Goal: Task Accomplishment & Management: Use online tool/utility

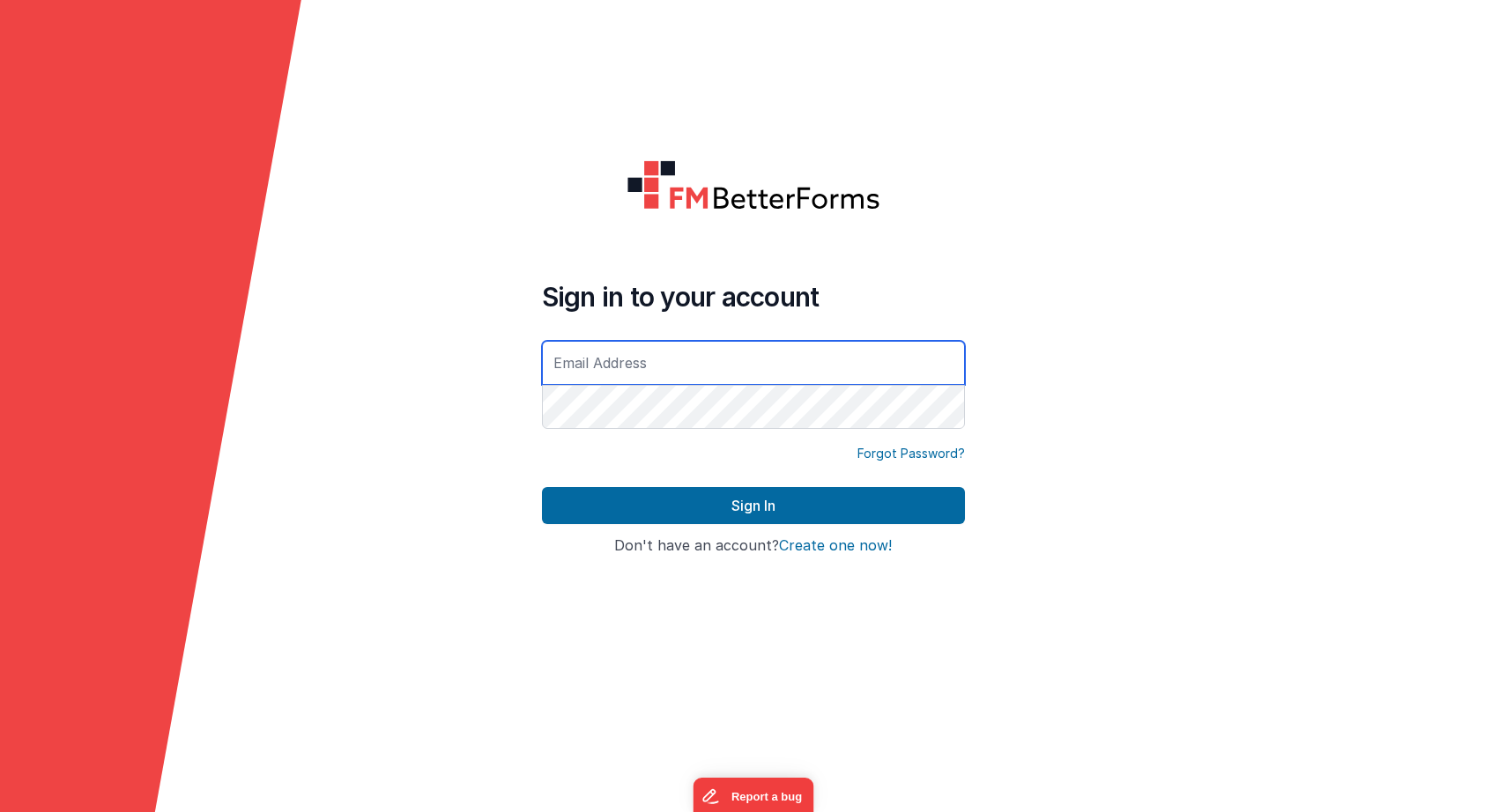
type input "[EMAIL_ADDRESS][DOMAIN_NAME]"
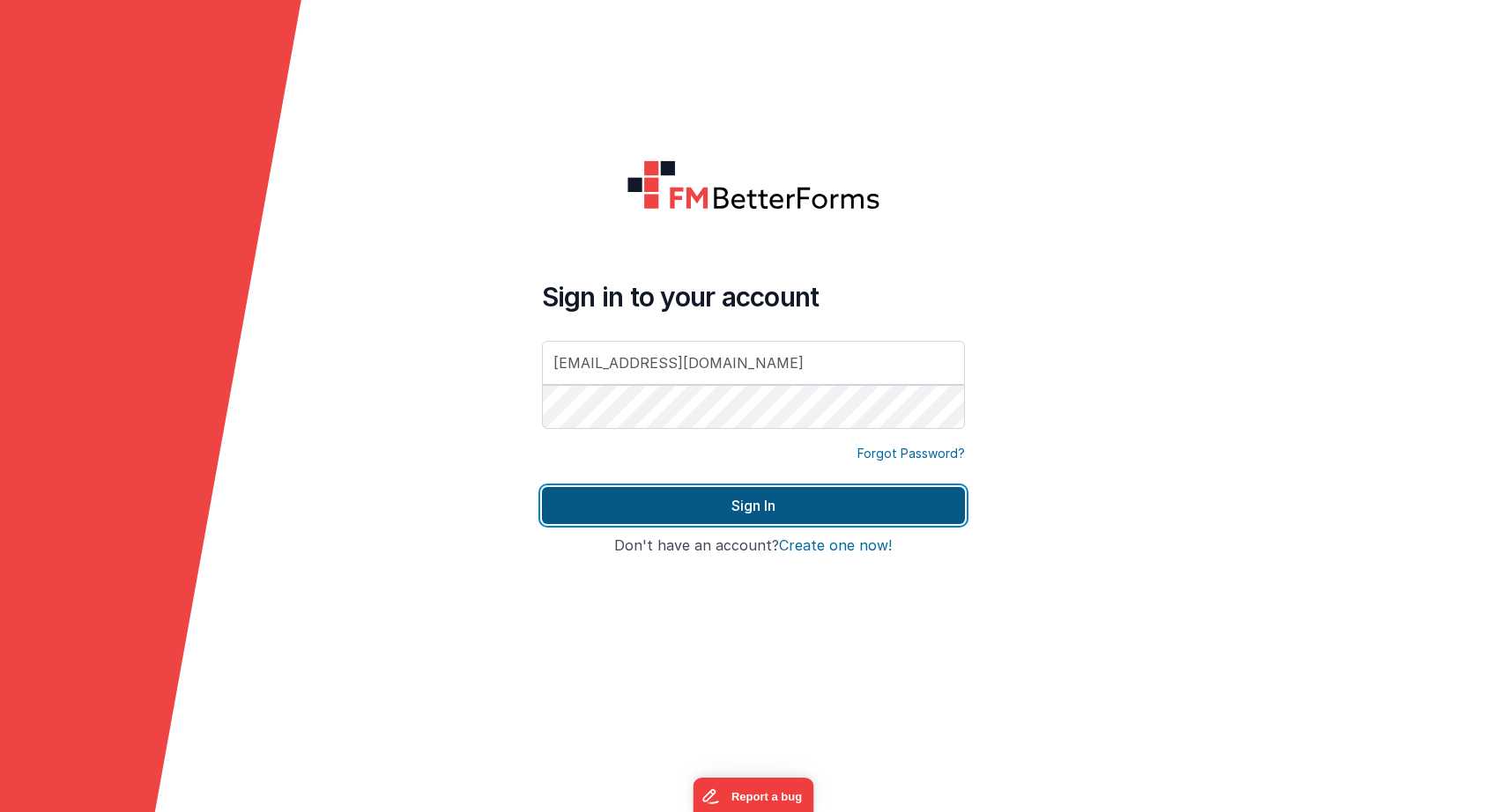
click at [911, 505] on button "Sign In" at bounding box center [753, 505] width 423 height 37
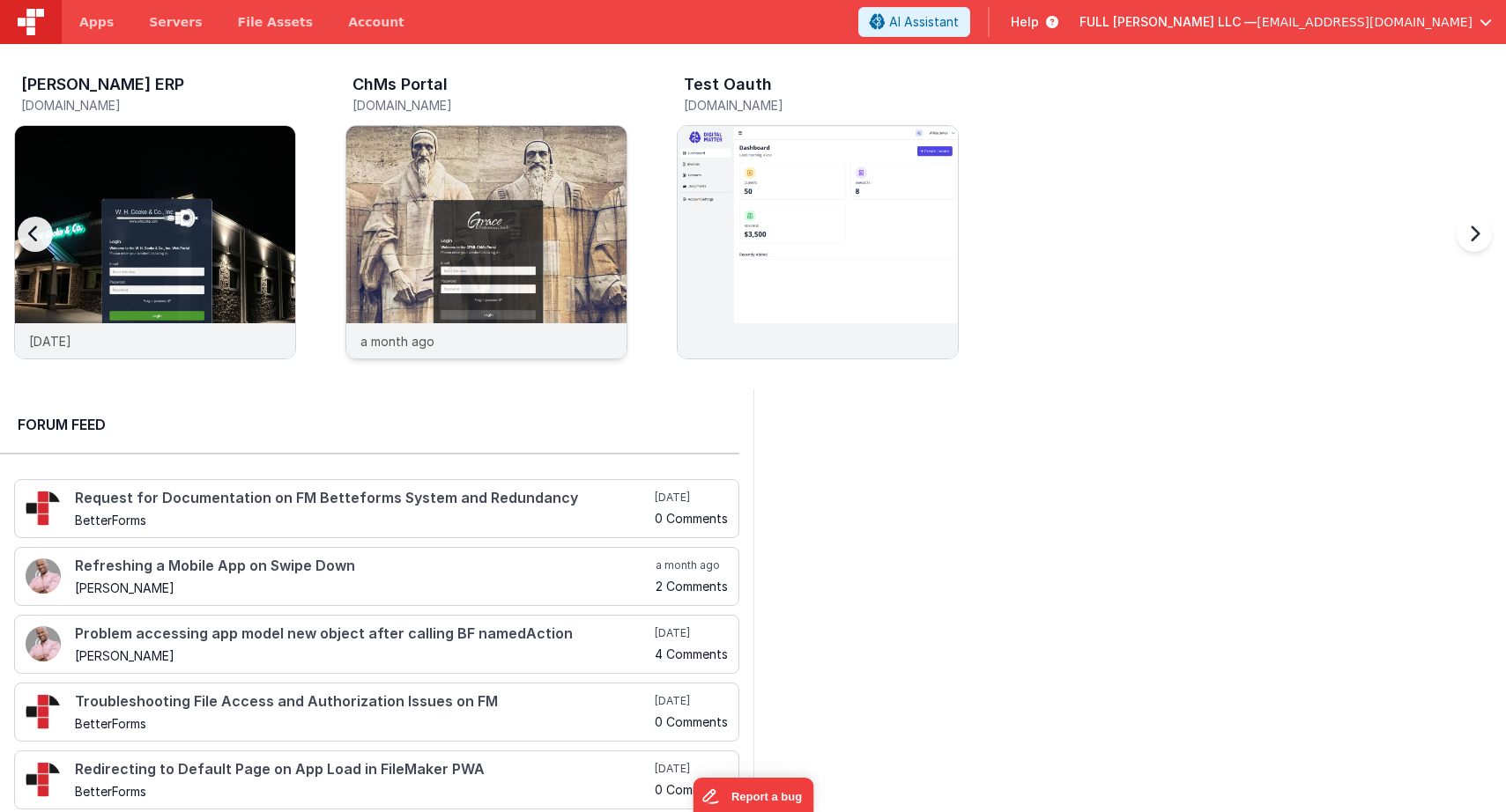
click at [579, 171] on img at bounding box center [487, 266] width 280 height 280
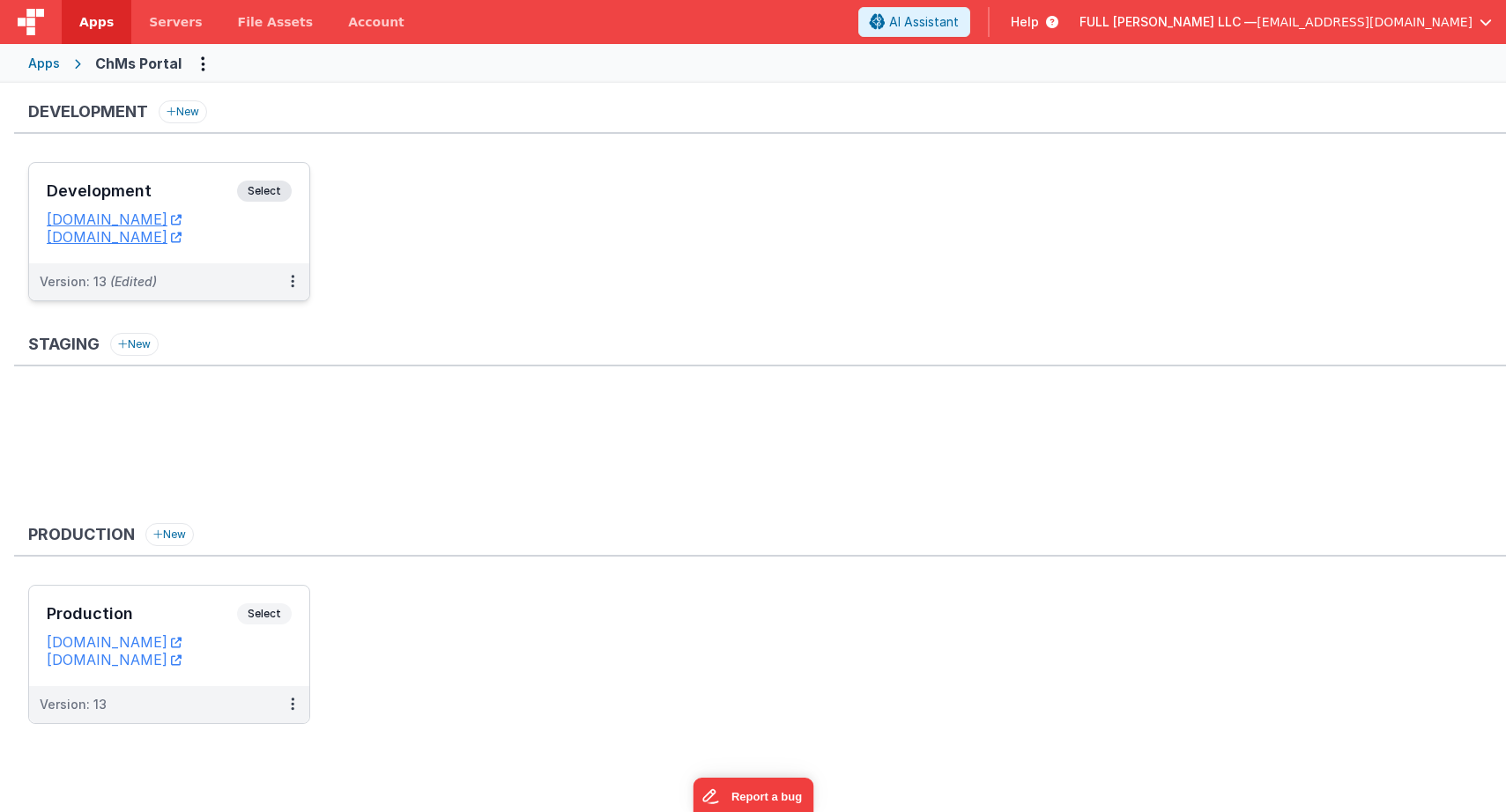
click at [168, 189] on h3 "Development" at bounding box center [141, 191] width 190 height 18
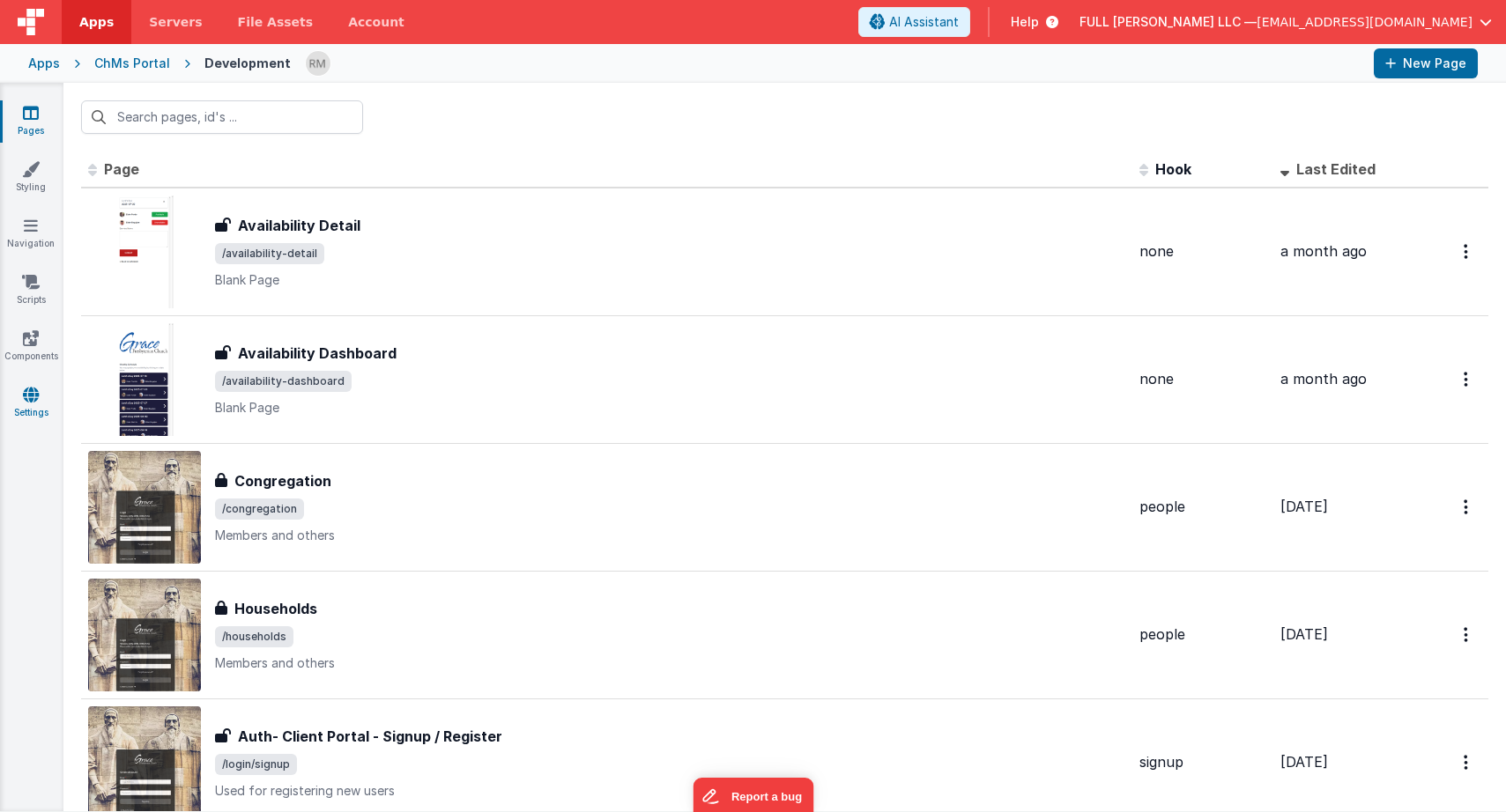
click at [40, 397] on link "Settings" at bounding box center [30, 403] width 63 height 35
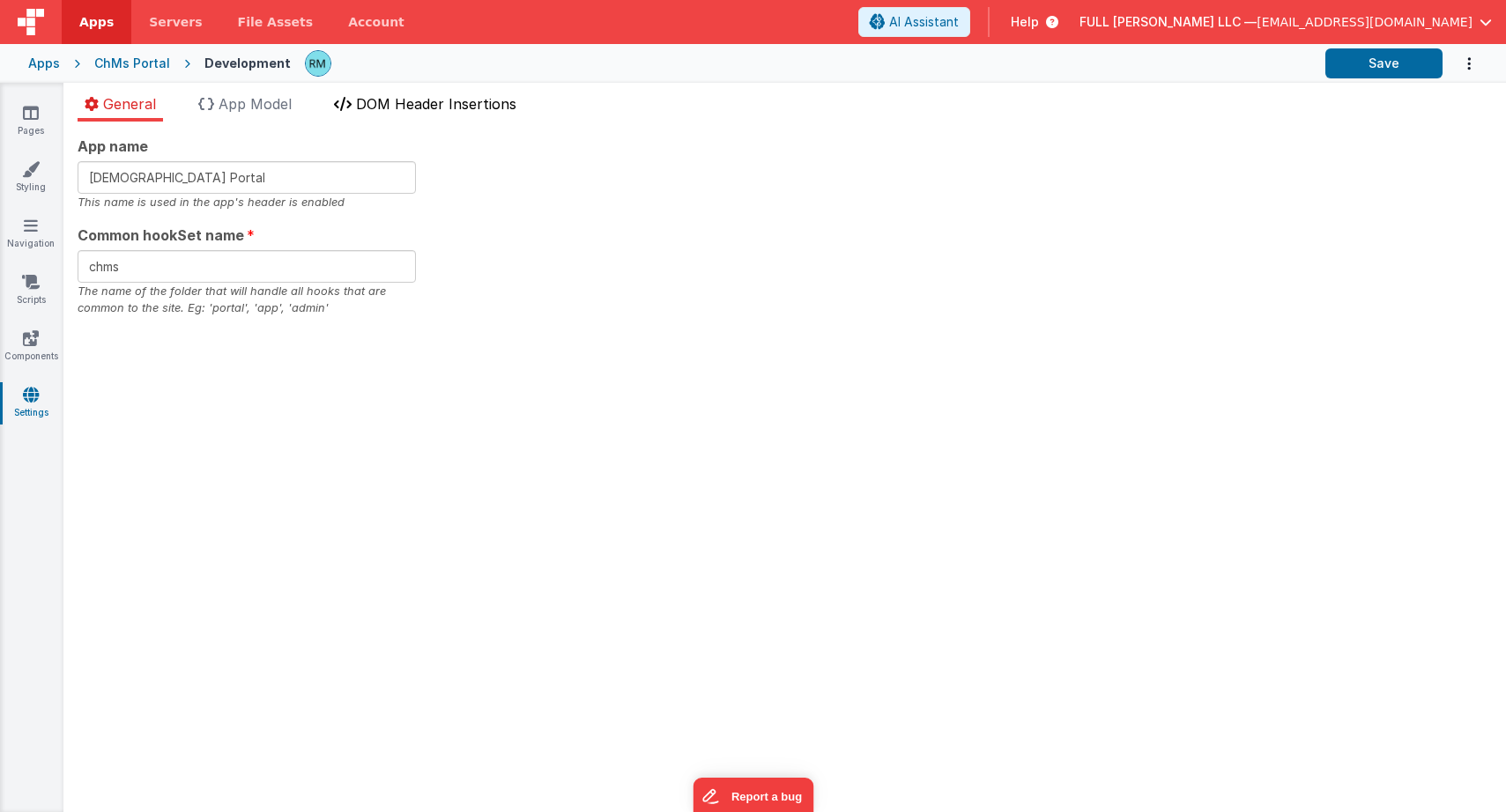
click at [453, 107] on span "DOM Header Insertions" at bounding box center [435, 104] width 160 height 18
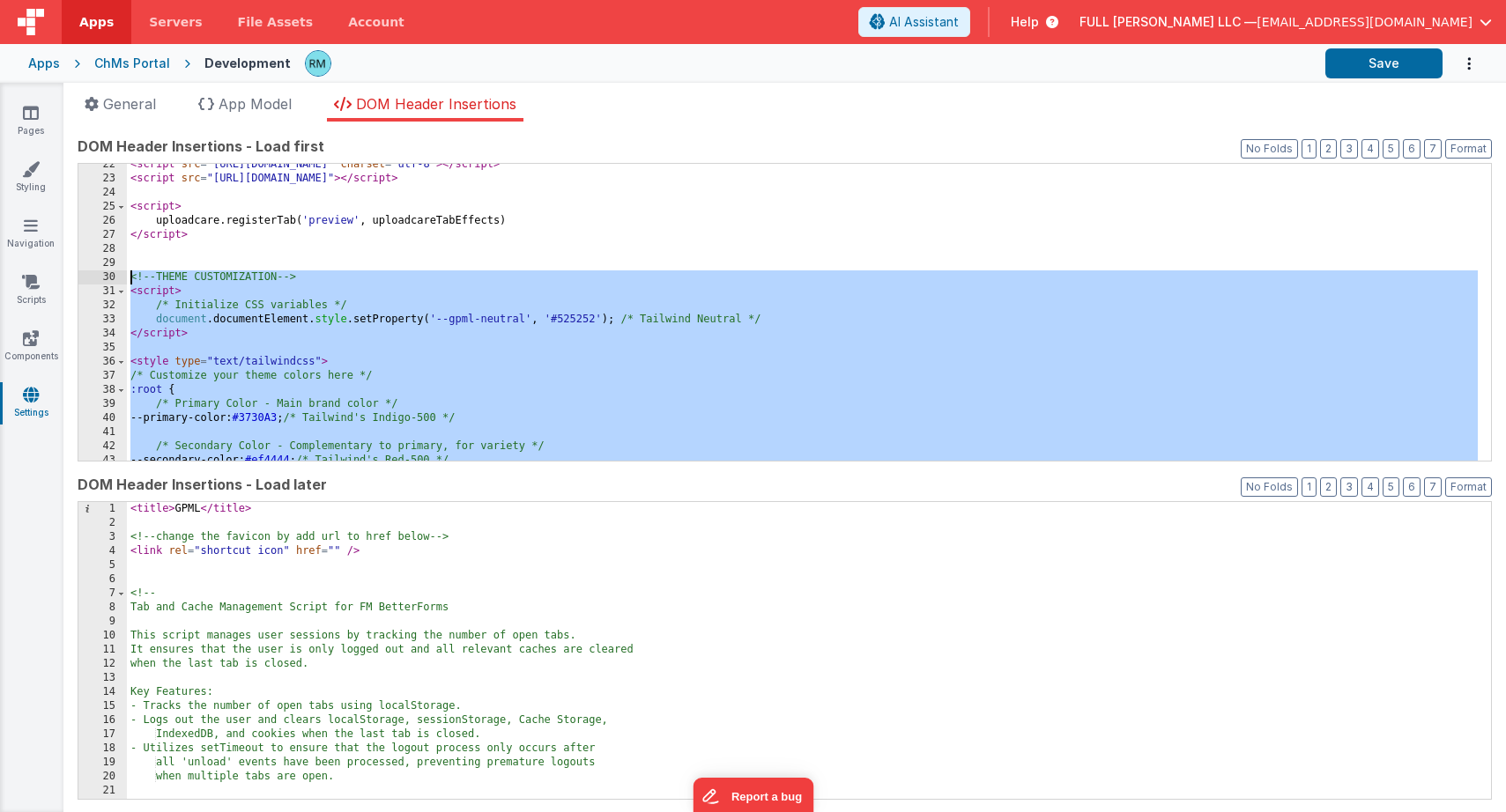
scroll to position [302, 0]
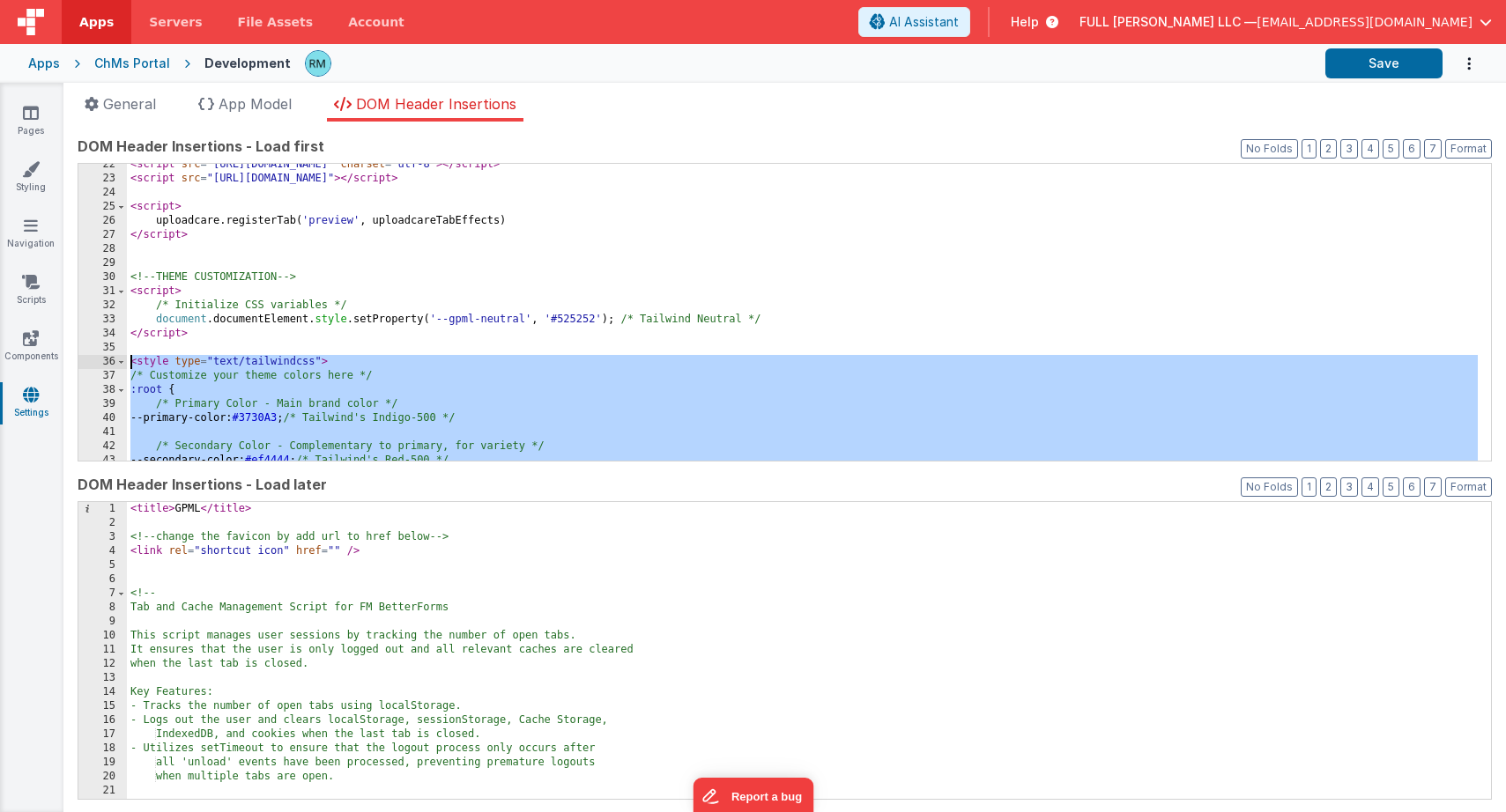
drag, startPoint x: 179, startPoint y: 452, endPoint x: 113, endPoint y: 362, distance: 111.6
click at [113, 362] on div "22 23 24 25 26 27 28 29 30 31 32 33 34 35 36 37 38 39 40 41 42 43 44 45 < scrip…" at bounding box center [785, 312] width 1414 height 299
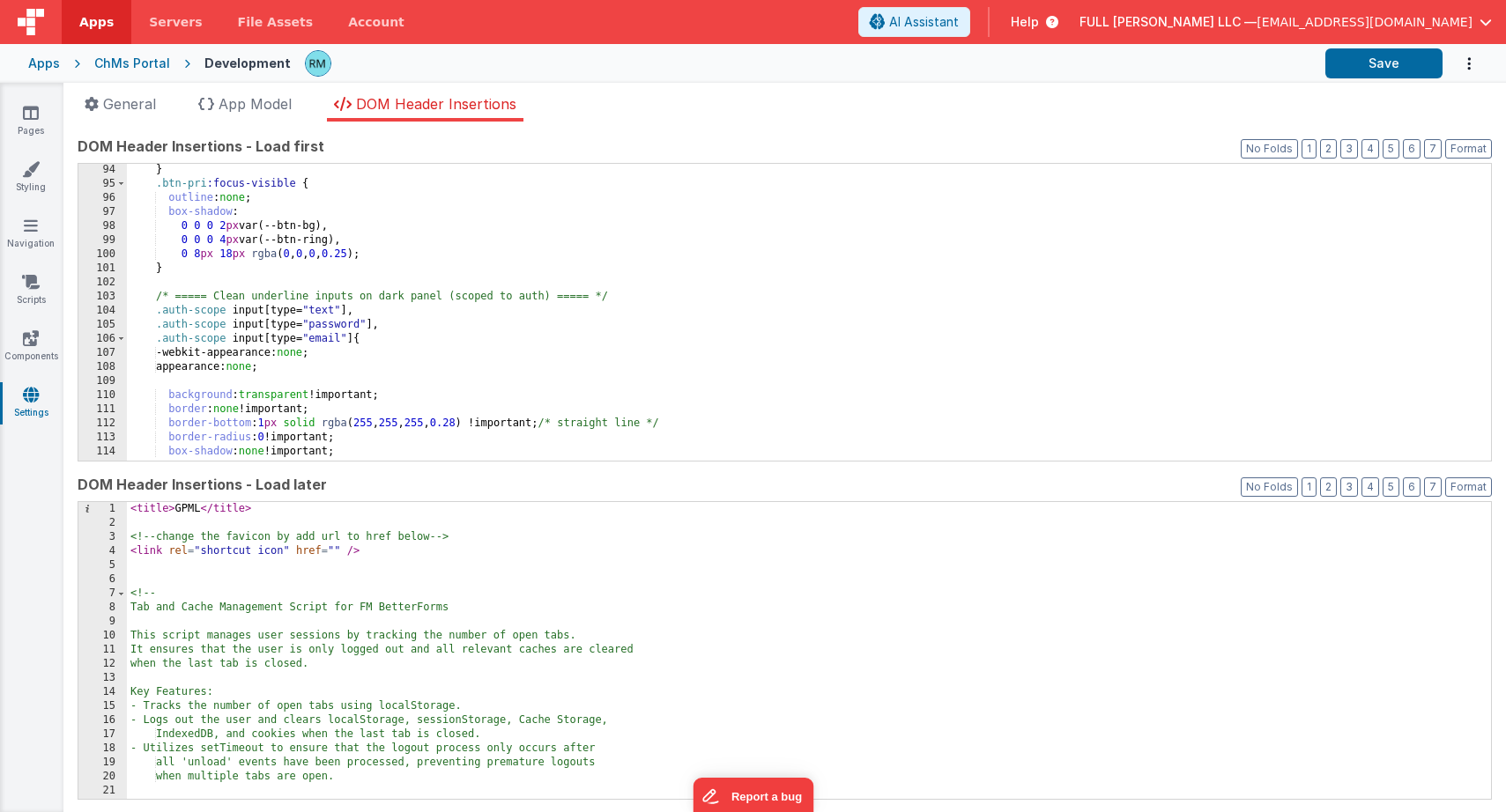
scroll to position [479, 0]
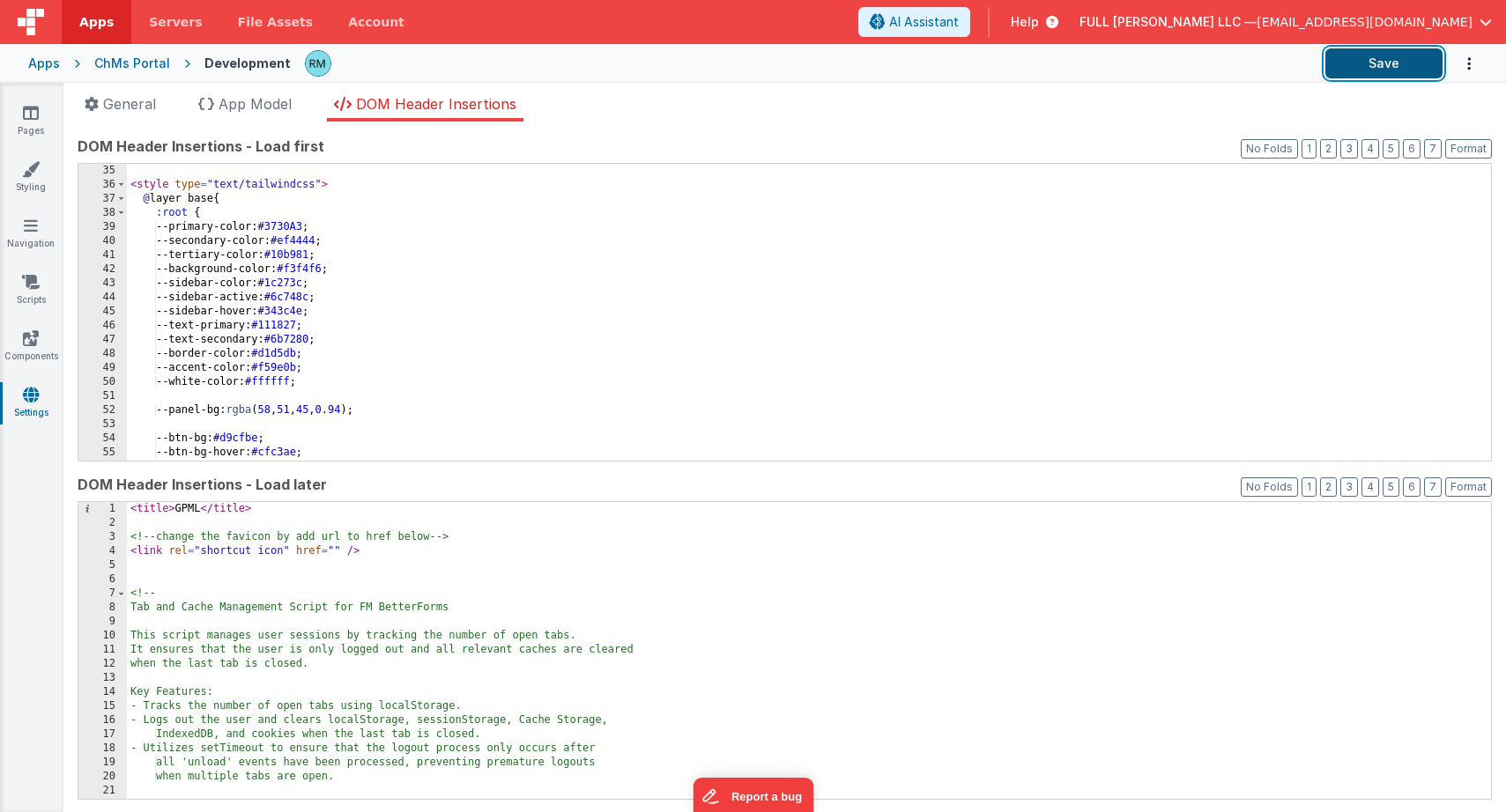
click at [1411, 61] on button "Save" at bounding box center [1384, 63] width 117 height 30
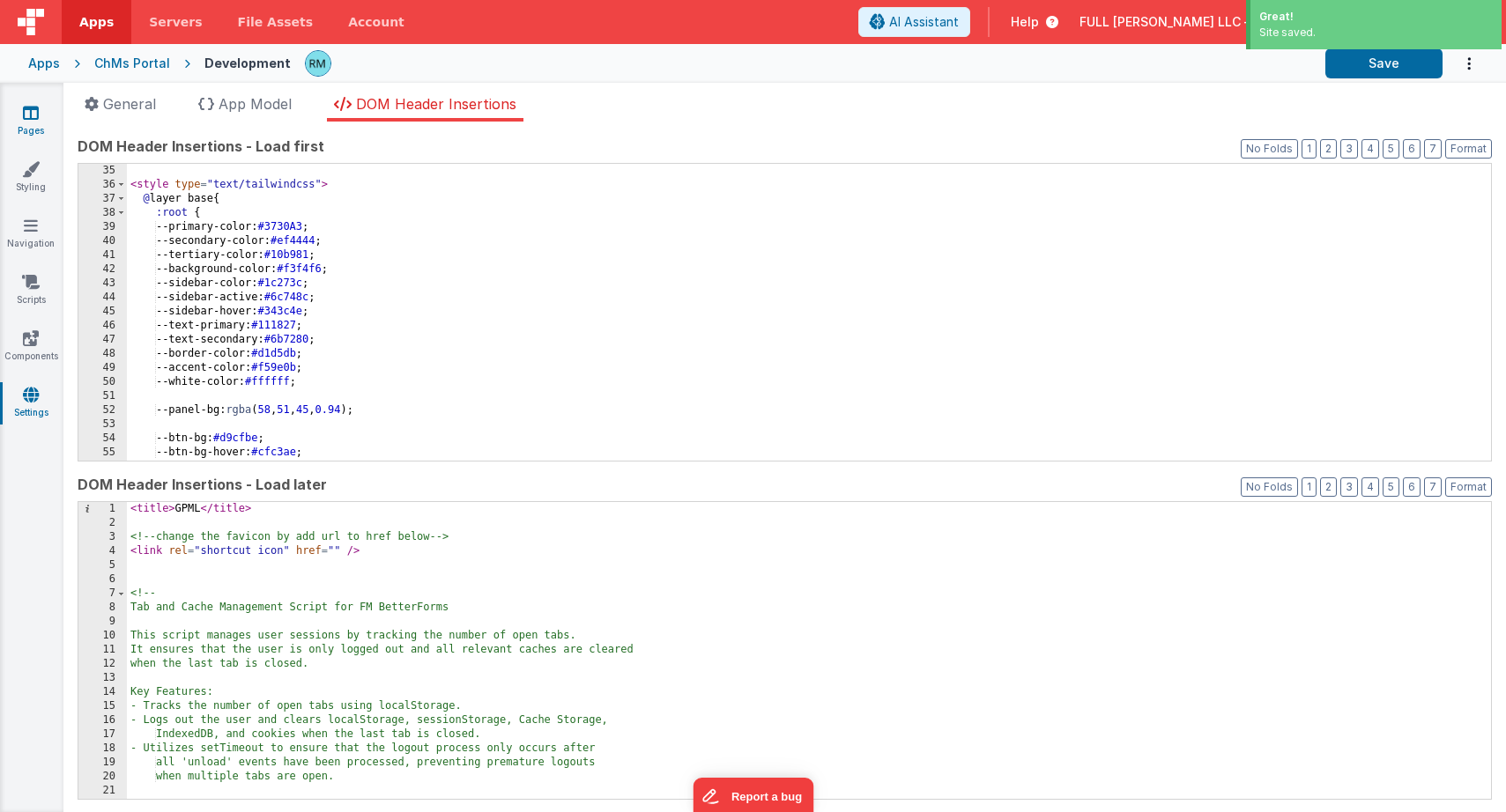
click at [45, 124] on link "Pages" at bounding box center [30, 121] width 63 height 35
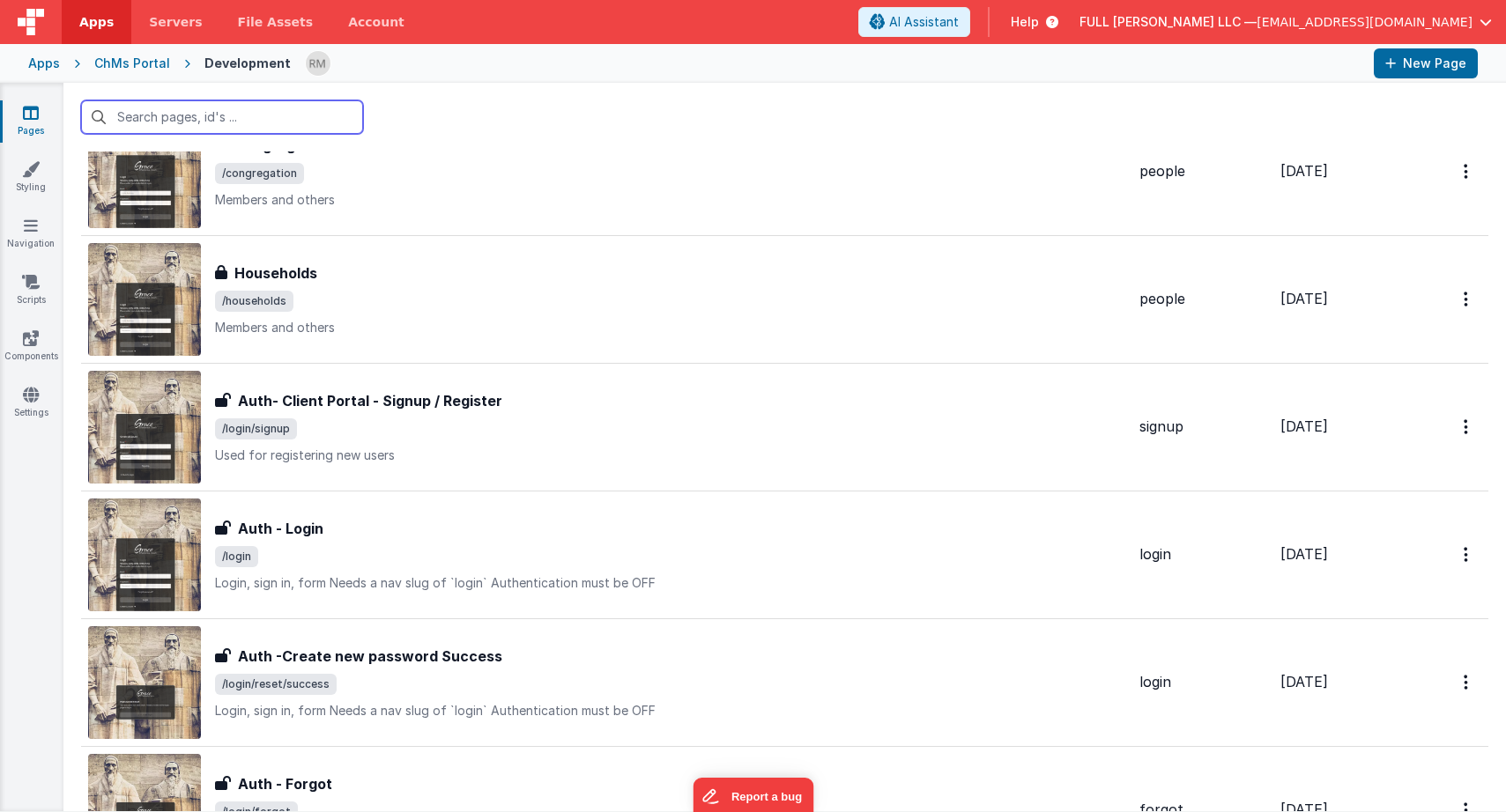
scroll to position [366, 0]
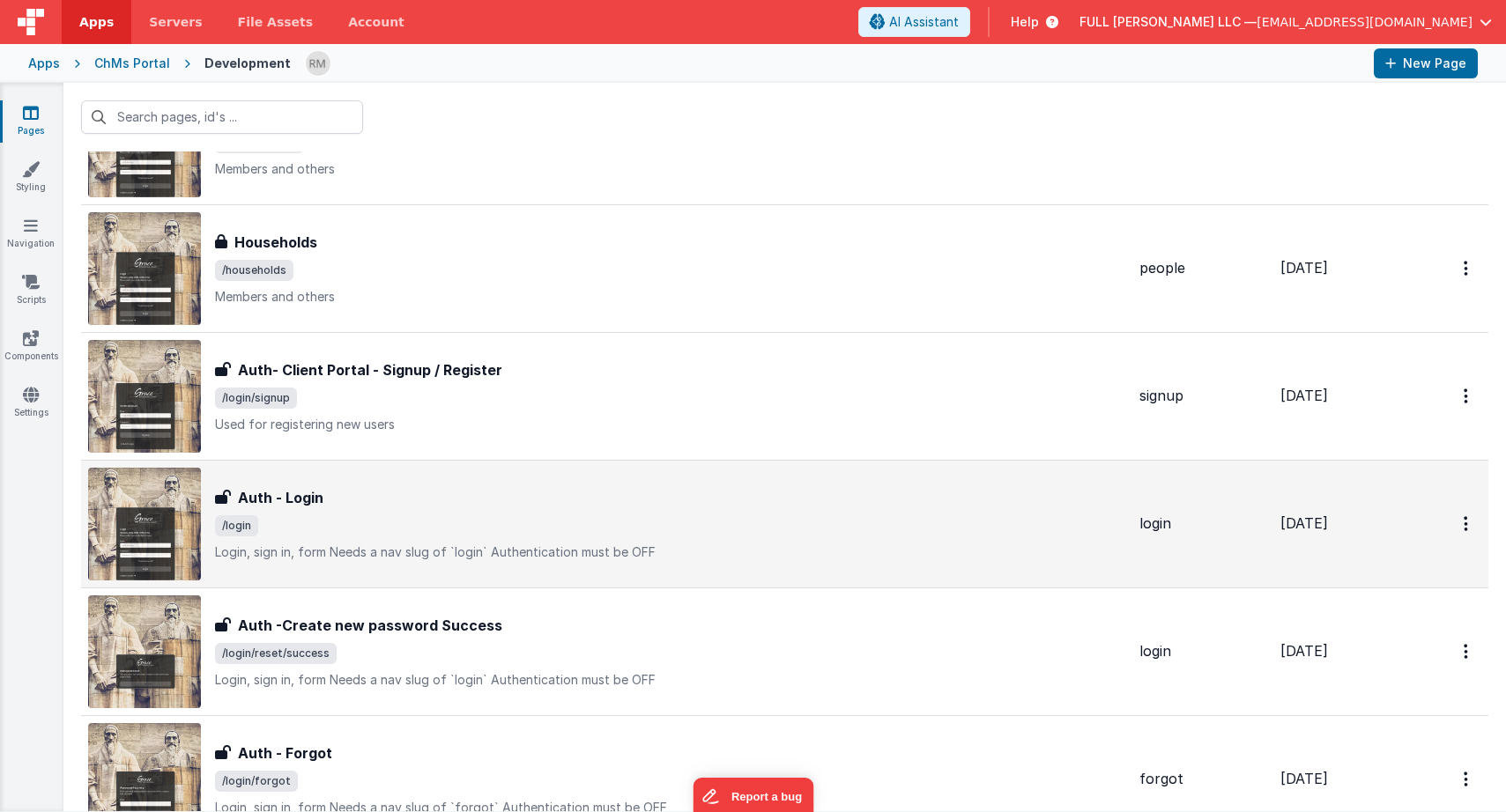
click at [486, 501] on div "Auth - Login" at bounding box center [670, 498] width 911 height 21
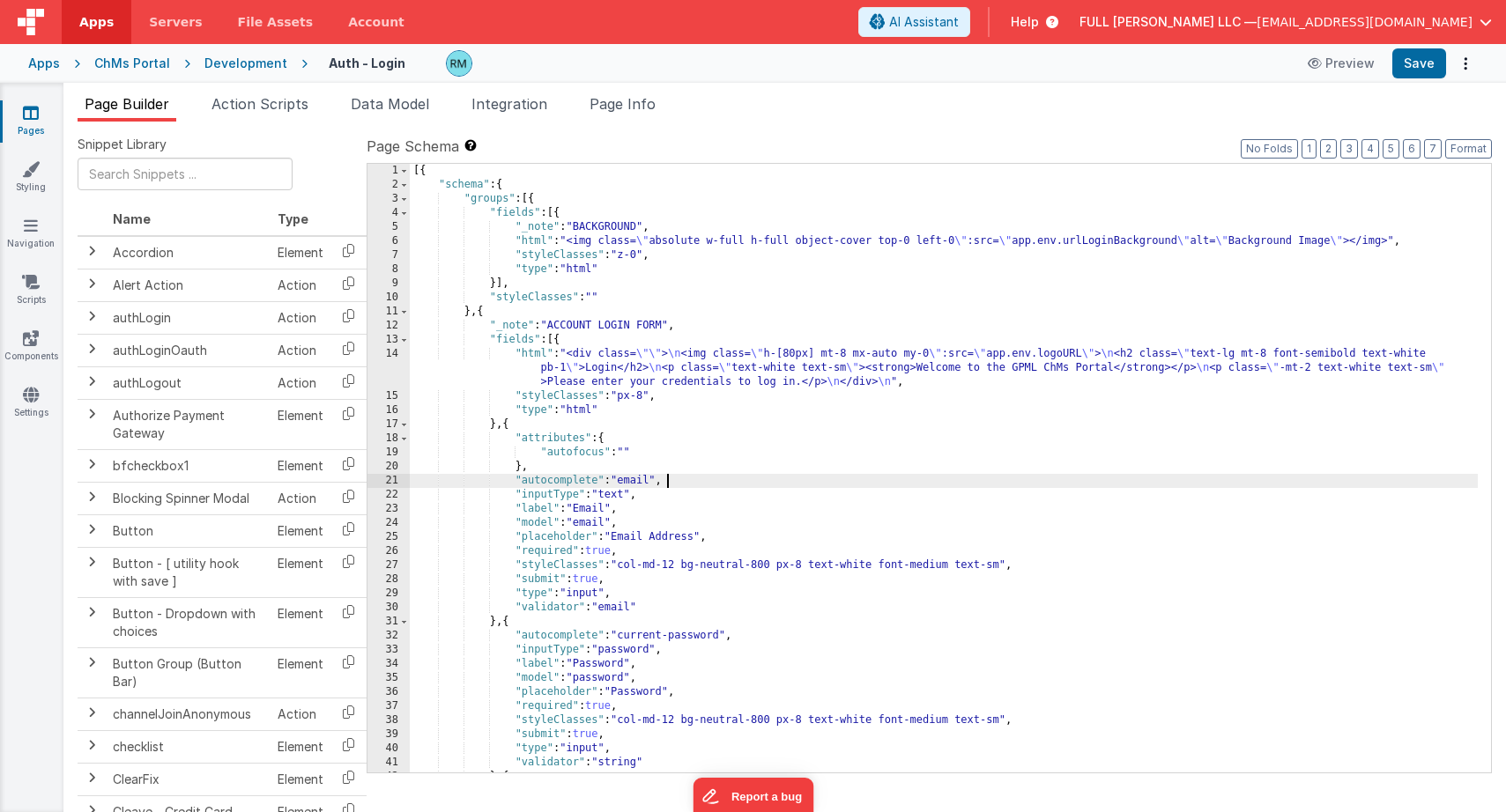
click at [803, 487] on div "[{ "schema" : { "groups" : [{ "fields" : [{ "_note" : "BACKGROUND" , "html" : "…" at bounding box center [944, 482] width 1068 height 637
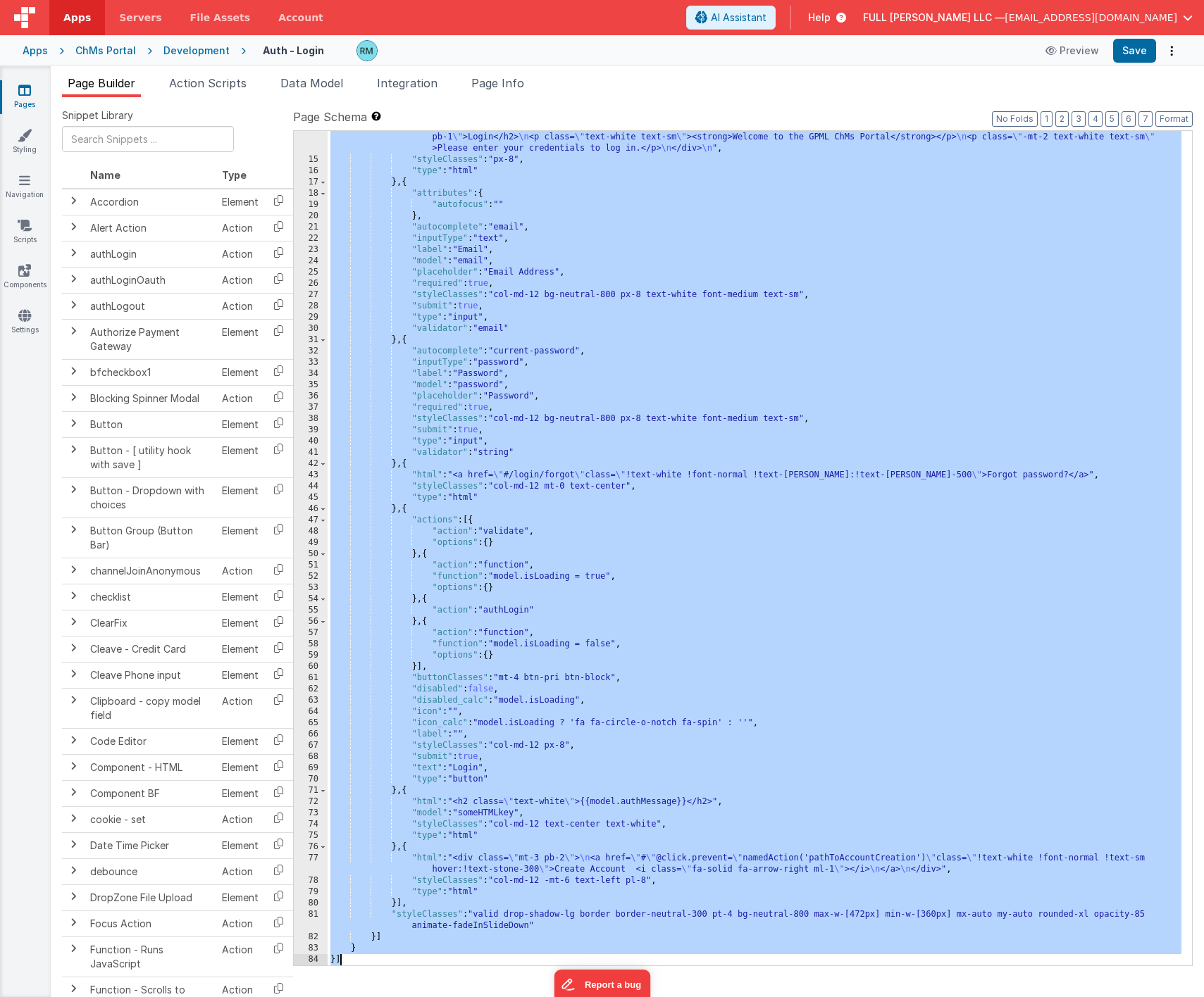
scroll to position [157, 0]
click at [384, 648] on div "14 15 16 17 18 19 20 21 22 23 24 25 26 27 28 29 30 31 32 33 34 35 36 37 38 39 4…" at bounding box center [742, 548] width 900 height 836
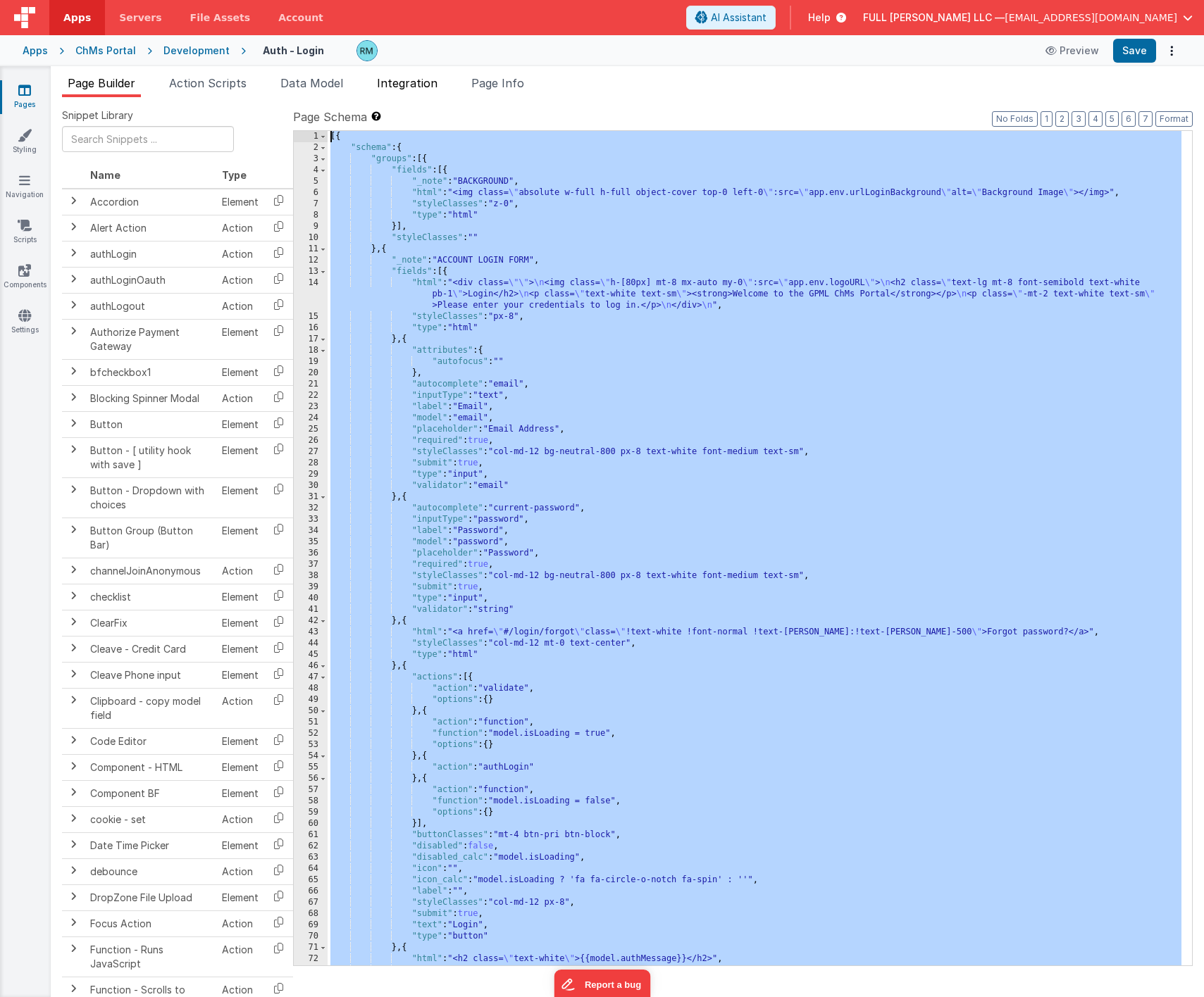
scroll to position [0, 0]
drag, startPoint x: 373, startPoint y: 959, endPoint x: 398, endPoint y: 78, distance: 881.4
click at [398, 78] on div "Page Builder Action Scripts Data Model Integration Page Info Snippet Library Na…" at bounding box center [627, 536] width 1153 height 922
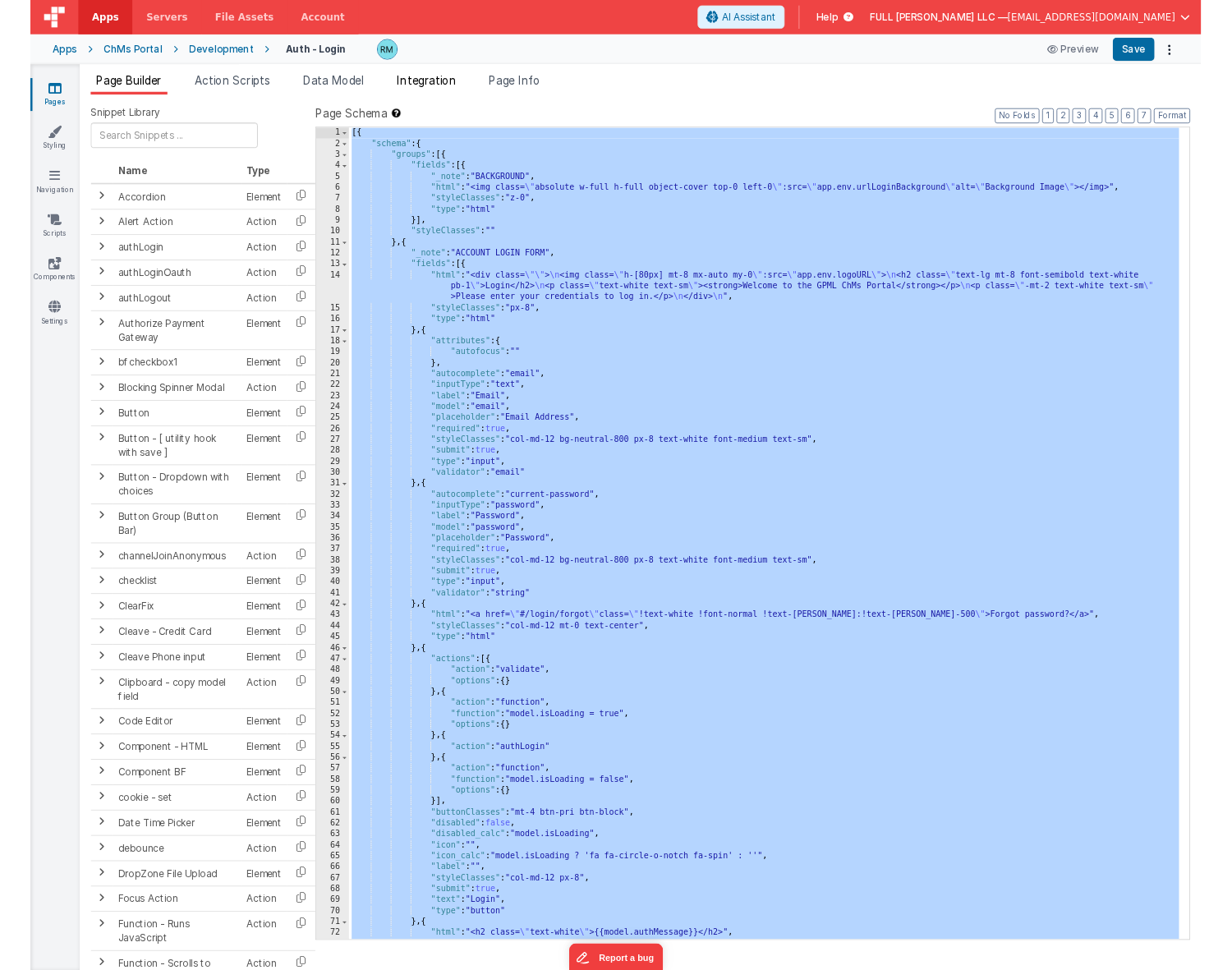
scroll to position [170, 0]
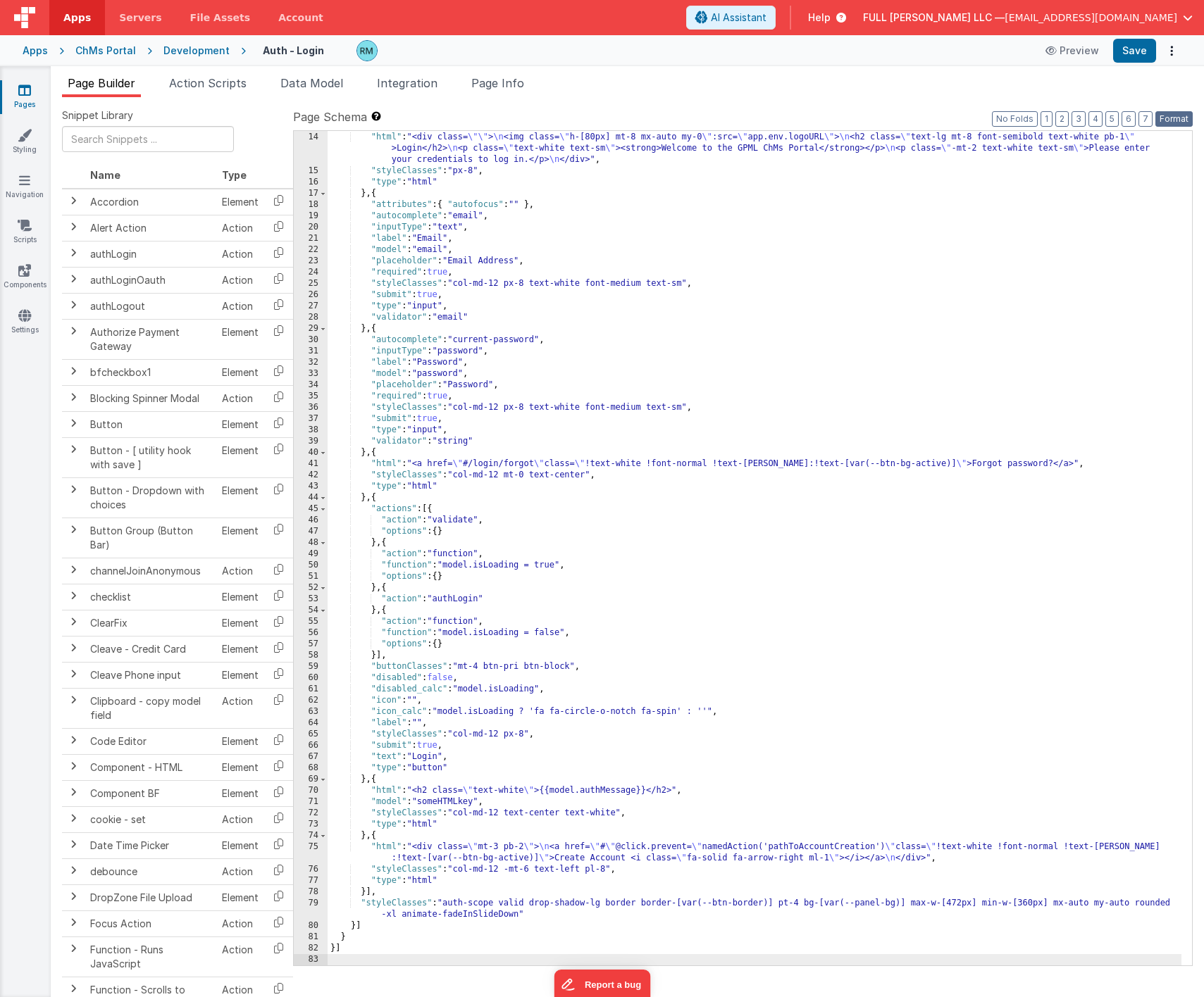
click at [1166, 115] on button "Format" at bounding box center [1174, 119] width 37 height 15
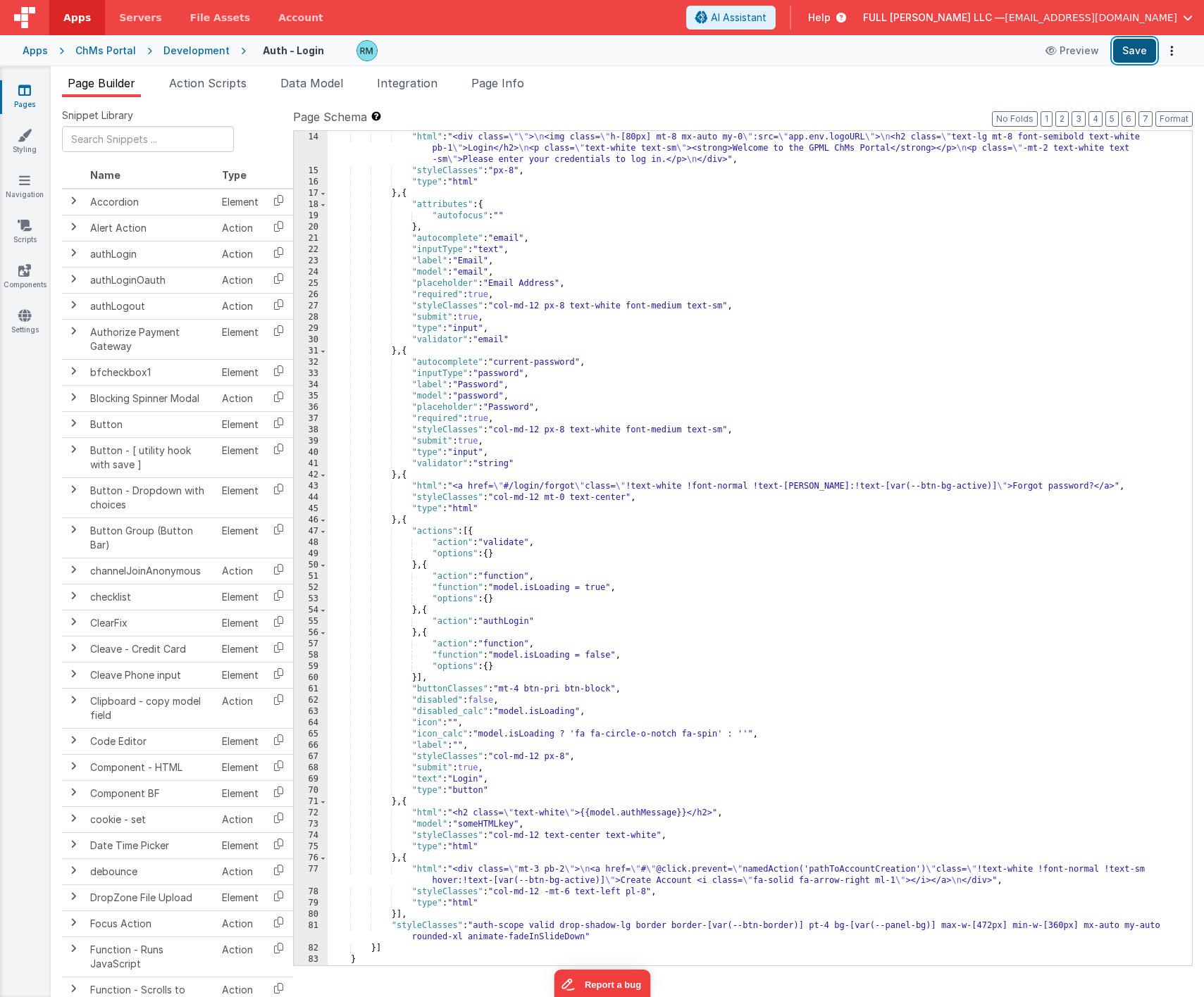
click at [1134, 56] on button "Save" at bounding box center [1134, 51] width 43 height 24
click at [104, 57] on div "ChMs Portal" at bounding box center [106, 51] width 61 height 14
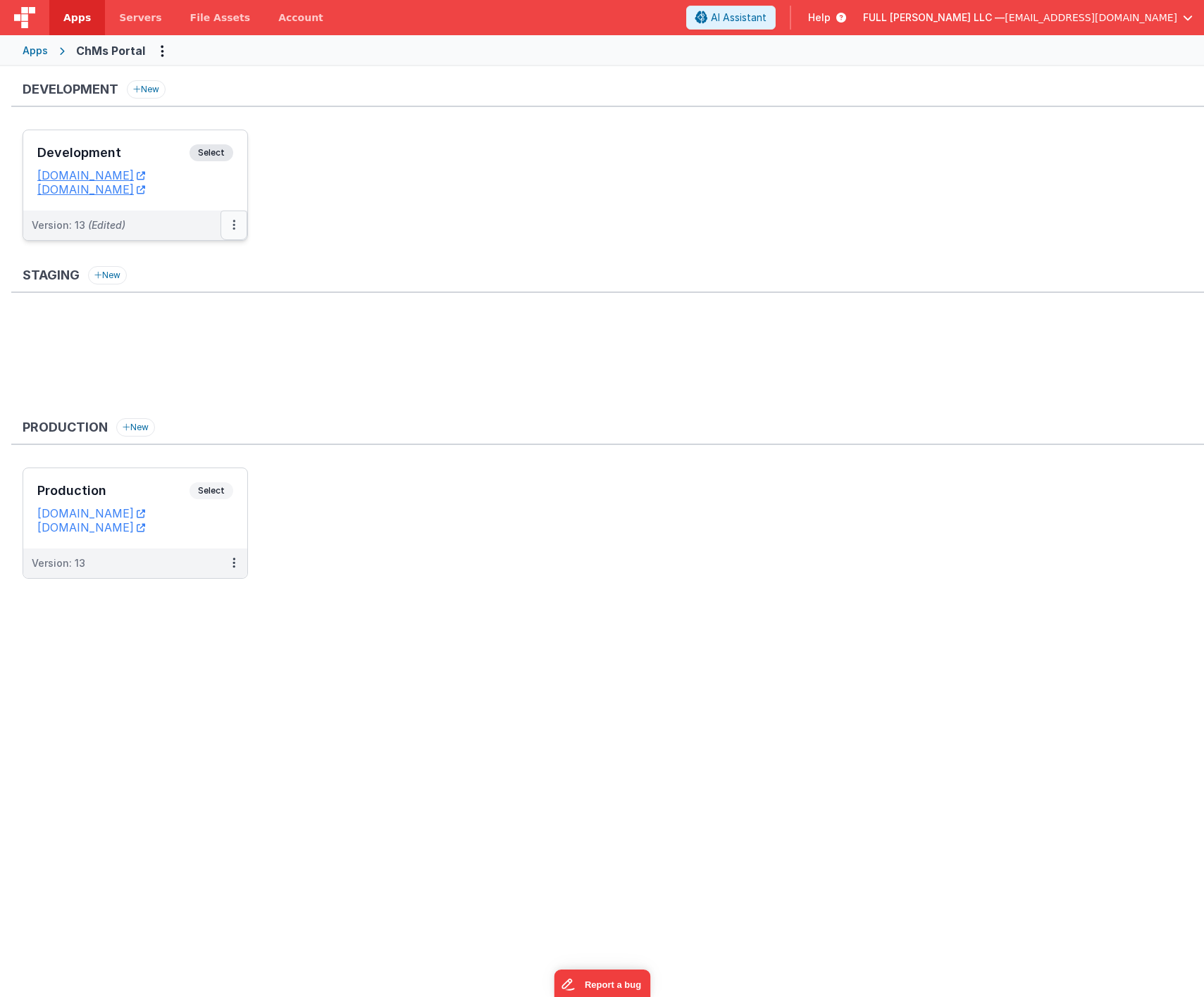
click at [230, 229] on button at bounding box center [233, 225] width 26 height 30
click at [201, 303] on link "Deploy..." at bounding box center [185, 308] width 124 height 26
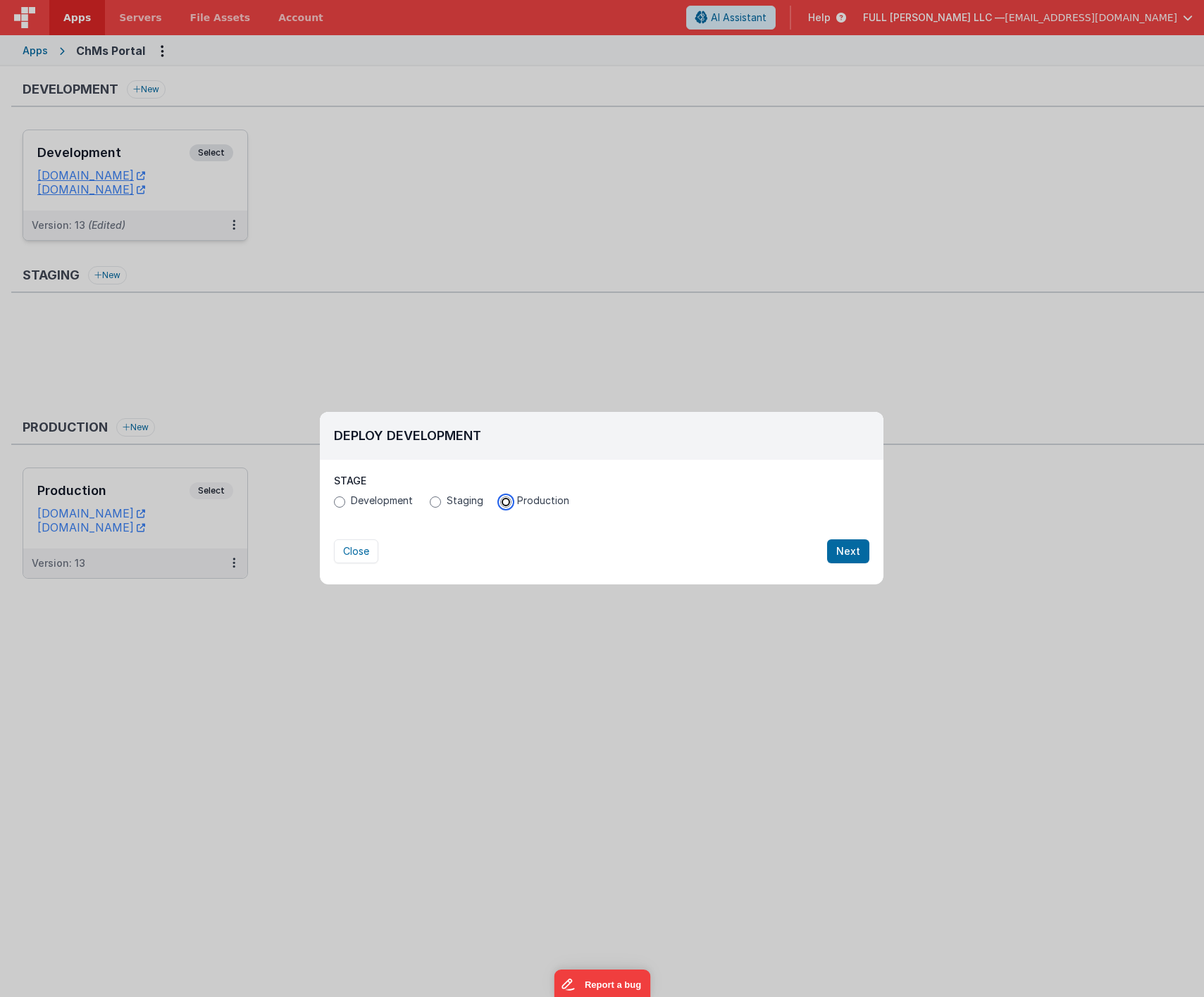
click at [500, 503] on input "Production" at bounding box center [506, 502] width 11 height 11
radio input "true"
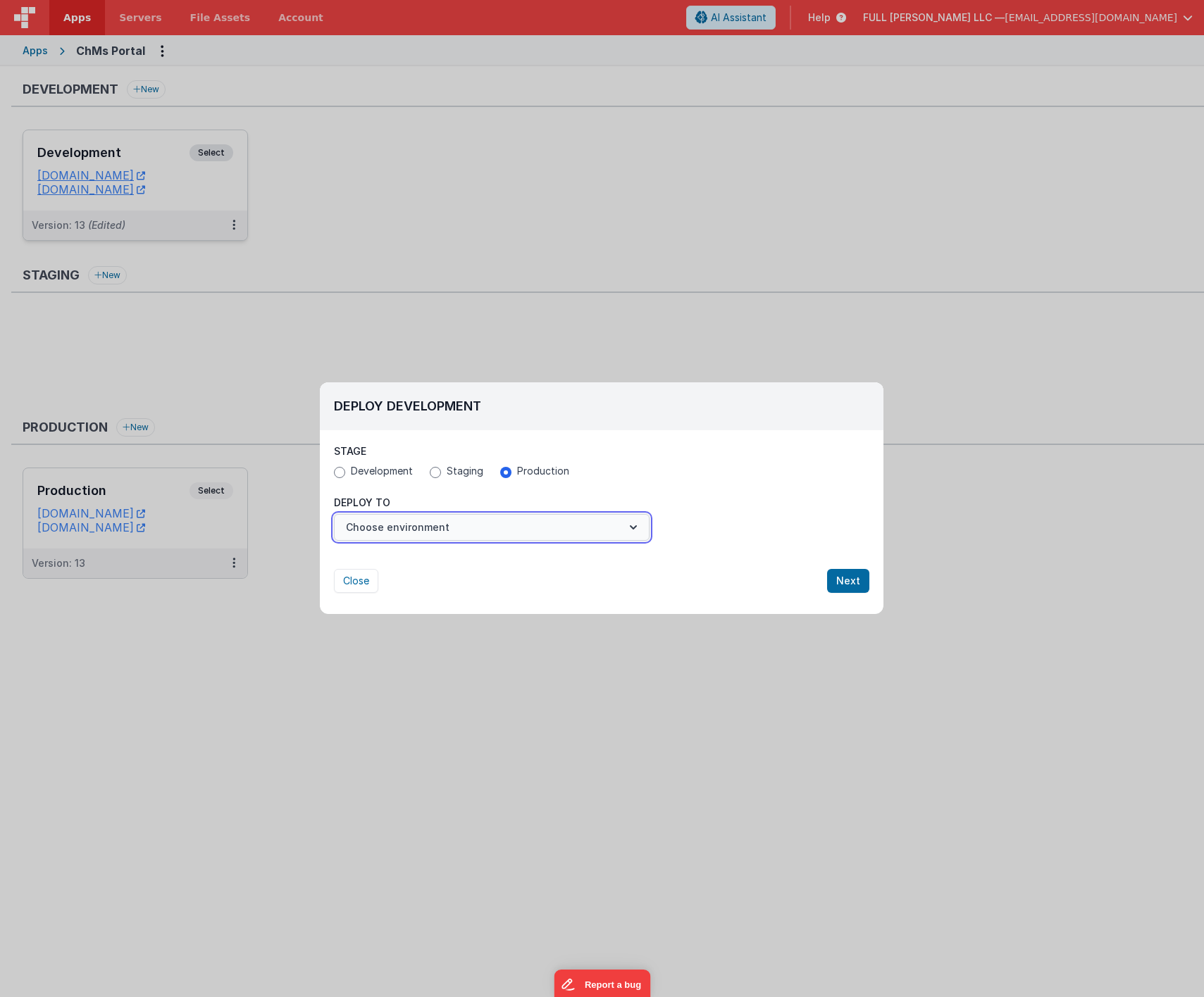
click at [639, 537] on button "Choose environment" at bounding box center [491, 527] width 316 height 26
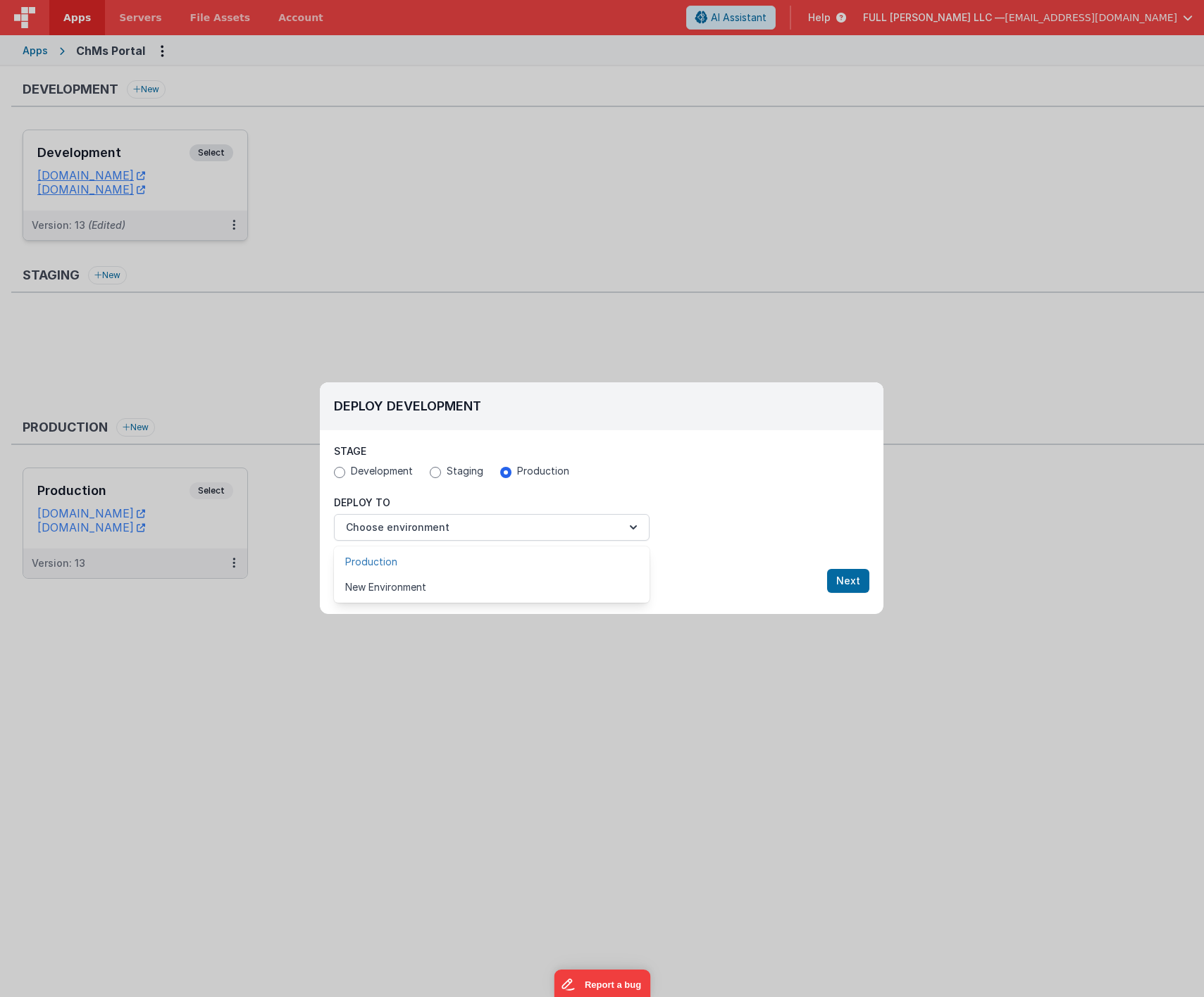
click at [593, 562] on link "Production" at bounding box center [491, 562] width 316 height 26
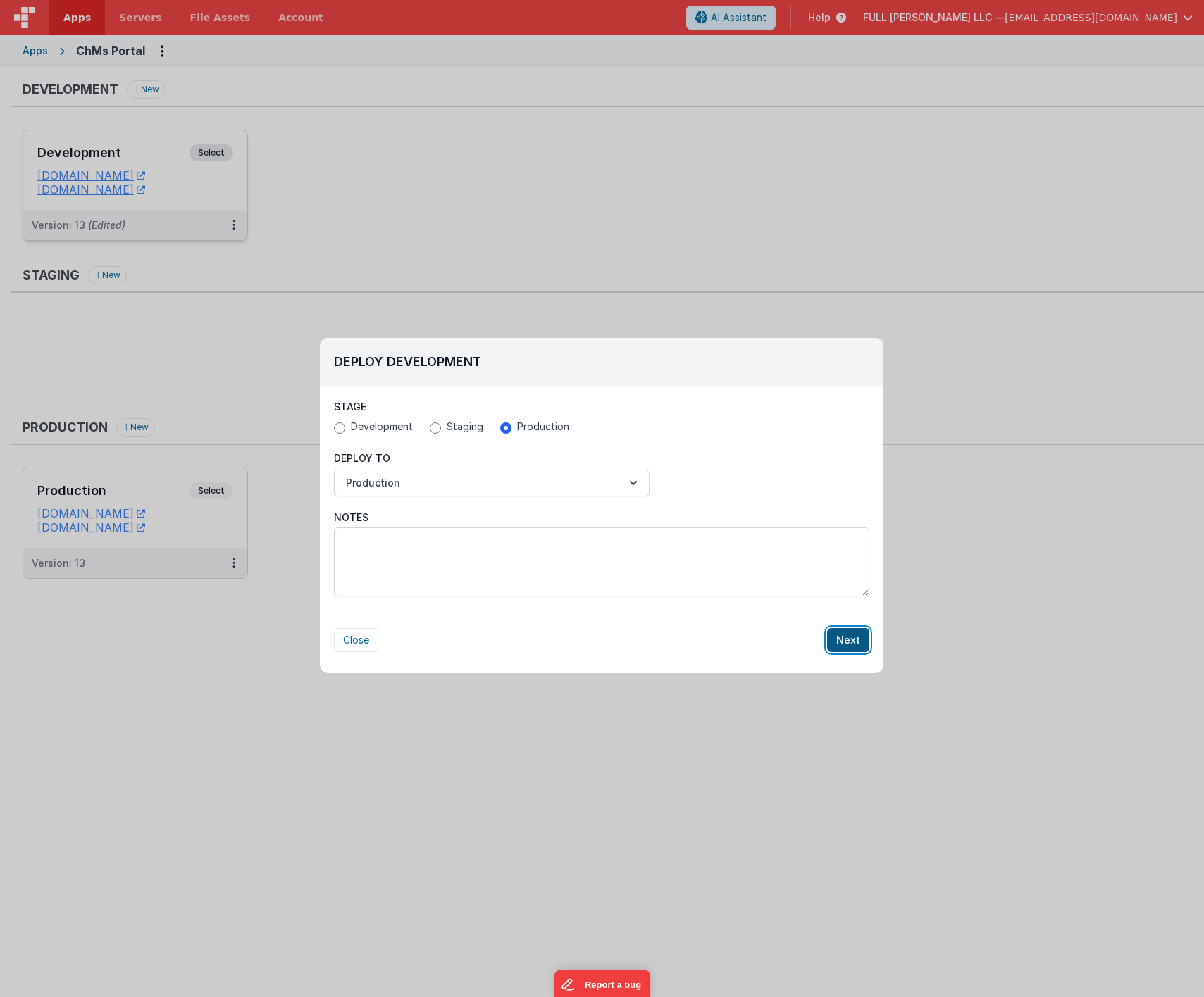
click at [841, 633] on button "Next" at bounding box center [848, 640] width 42 height 24
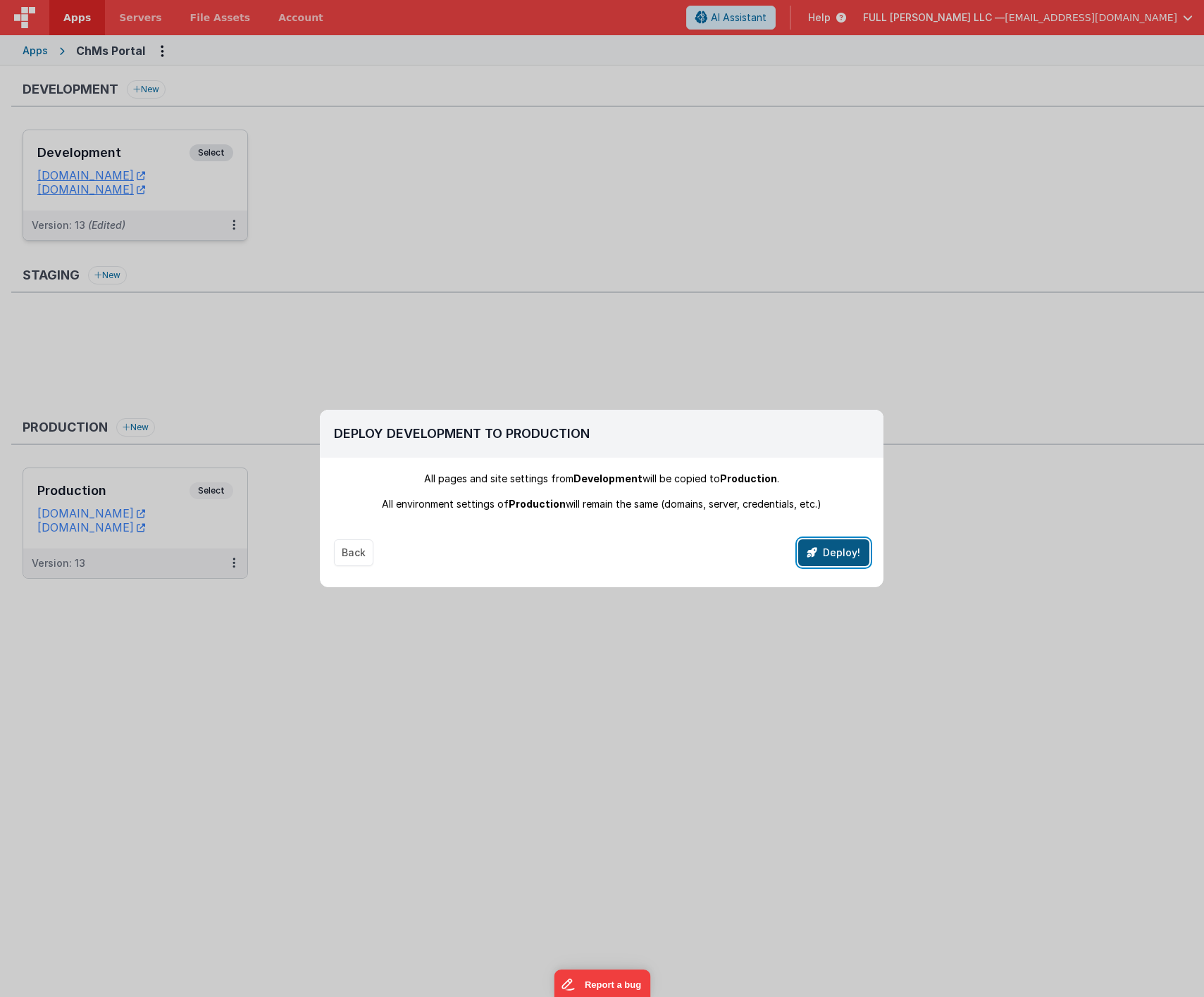
click at [814, 546] on button "Deploy!" at bounding box center [834, 552] width 71 height 26
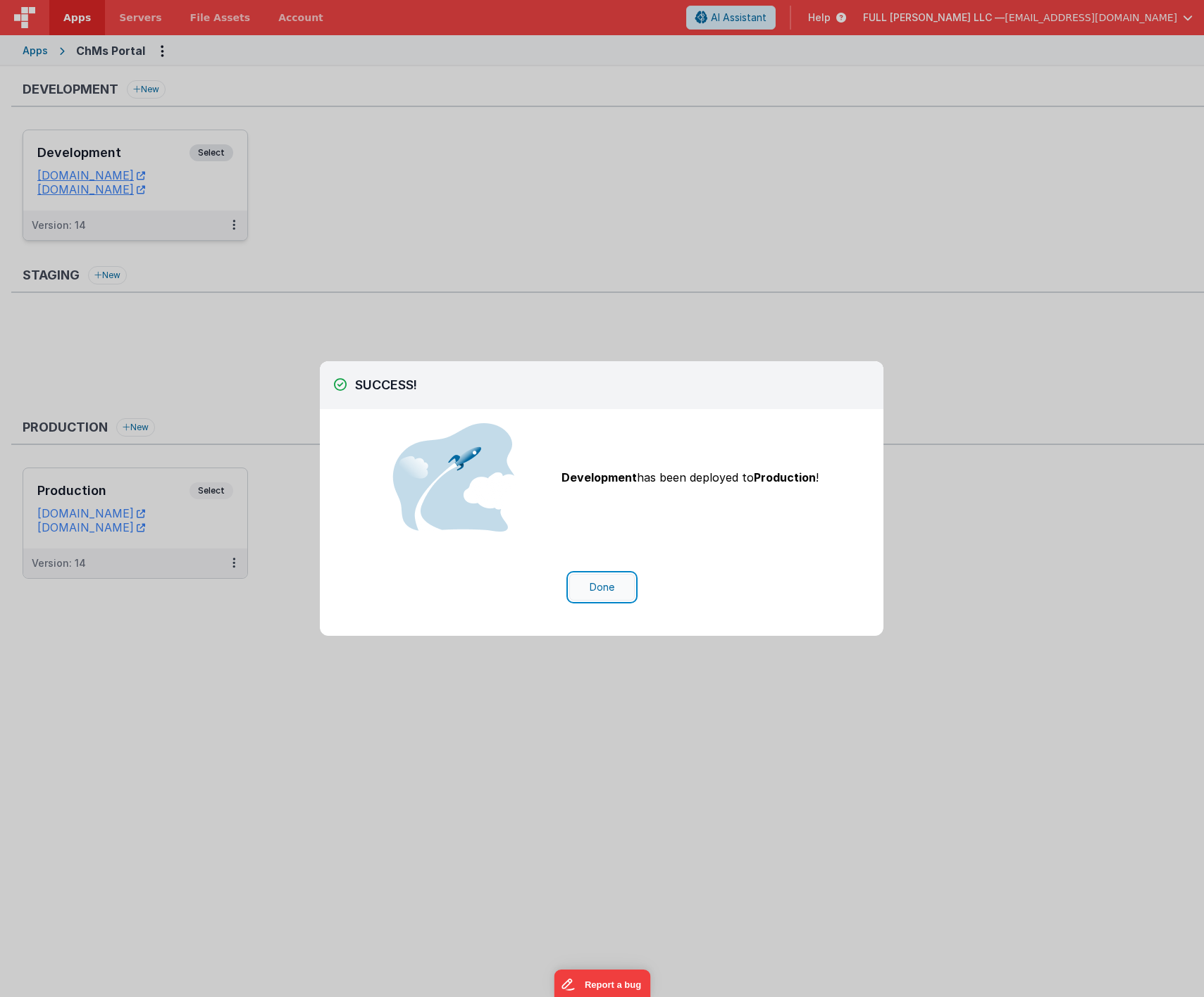
click at [592, 594] on button "Done" at bounding box center [602, 587] width 66 height 26
